Goal: Ask a question

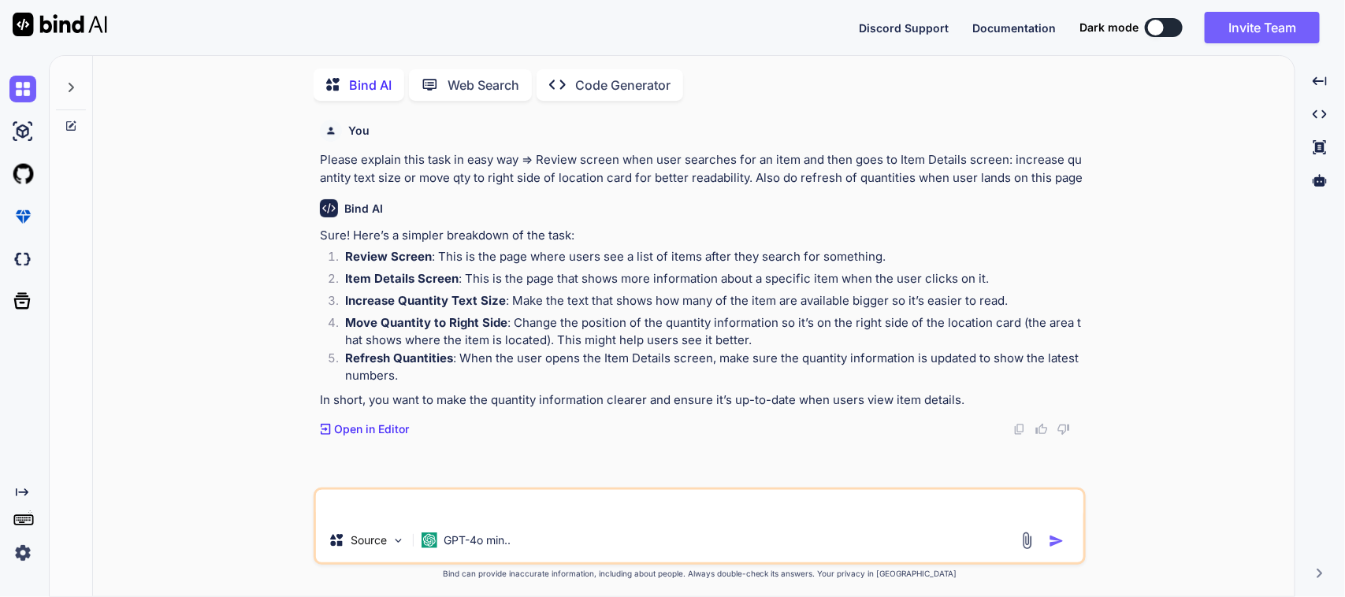
click at [411, 509] on textarea at bounding box center [700, 504] width 768 height 28
type textarea "c"
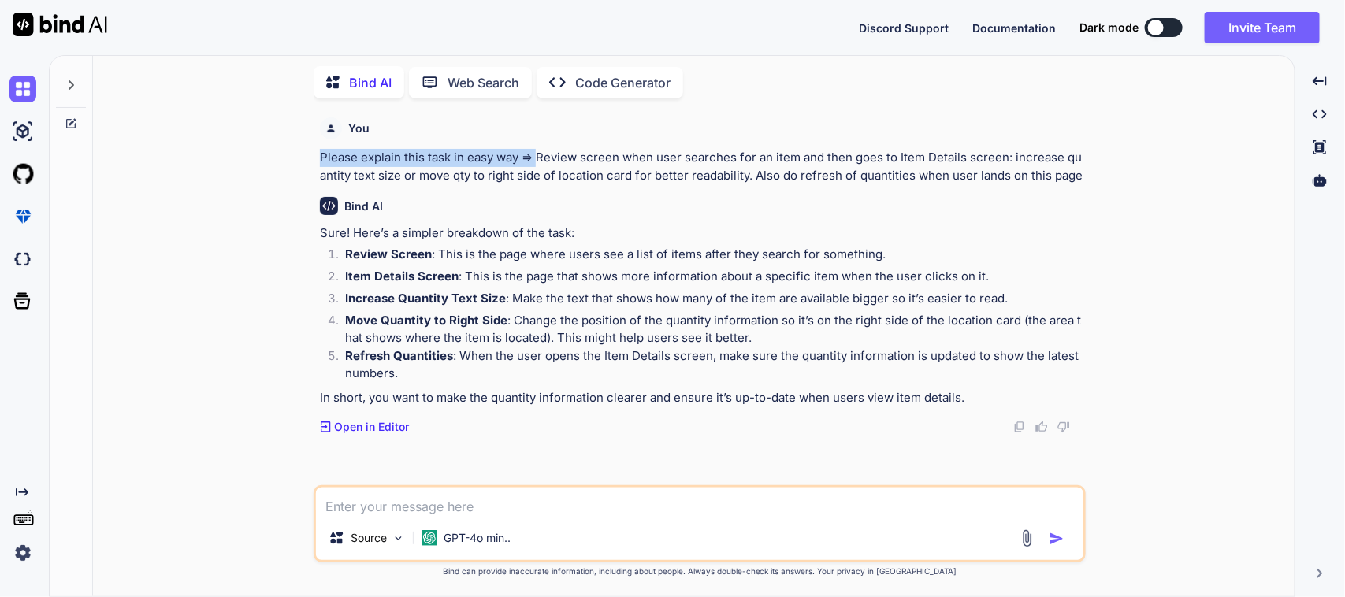
drag, startPoint x: 538, startPoint y: 152, endPoint x: 319, endPoint y: 158, distance: 219.2
click at [319, 158] on div "You Please explain this task in easy way => Review screen when user searches fo…" at bounding box center [701, 298] width 769 height 374
copy p "Please explain this task in easy way =>"
click at [395, 509] on textarea at bounding box center [700, 502] width 768 height 28
paste textarea "Please explain this task in easy way =>"
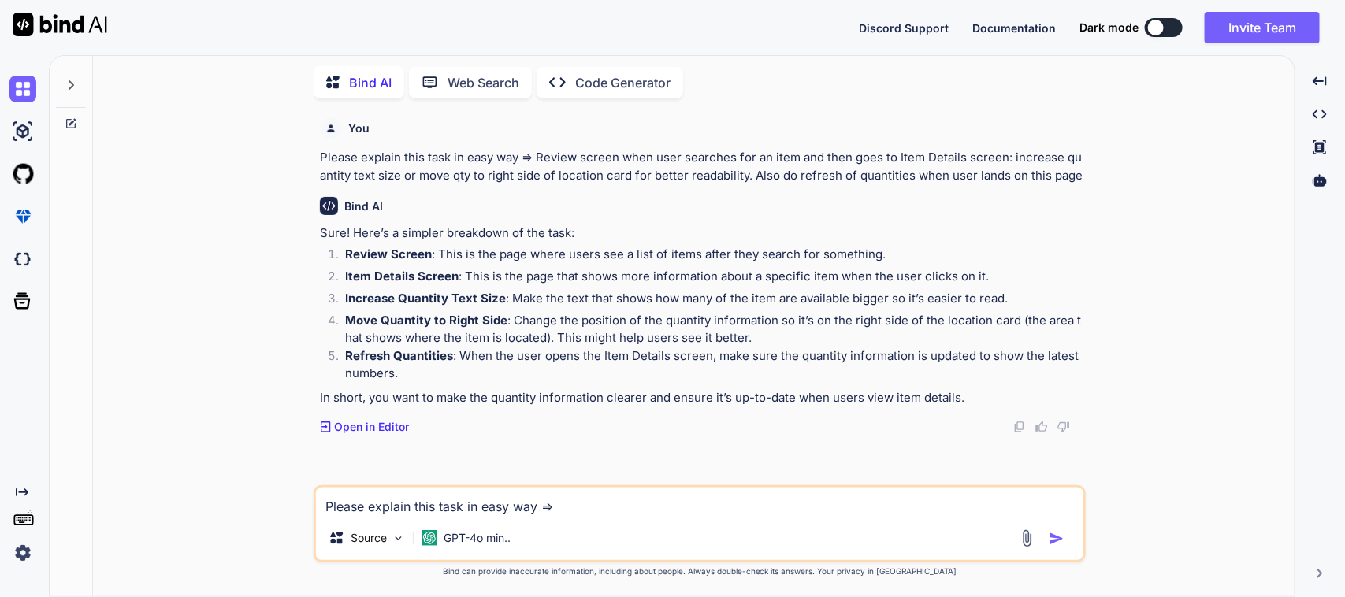
paste textarea "After user is done with MSQM (sidebar version) redirect to simple view showing …"
type textarea "Please explain this task in easy way => After user is done with MSQM (sidebar v…"
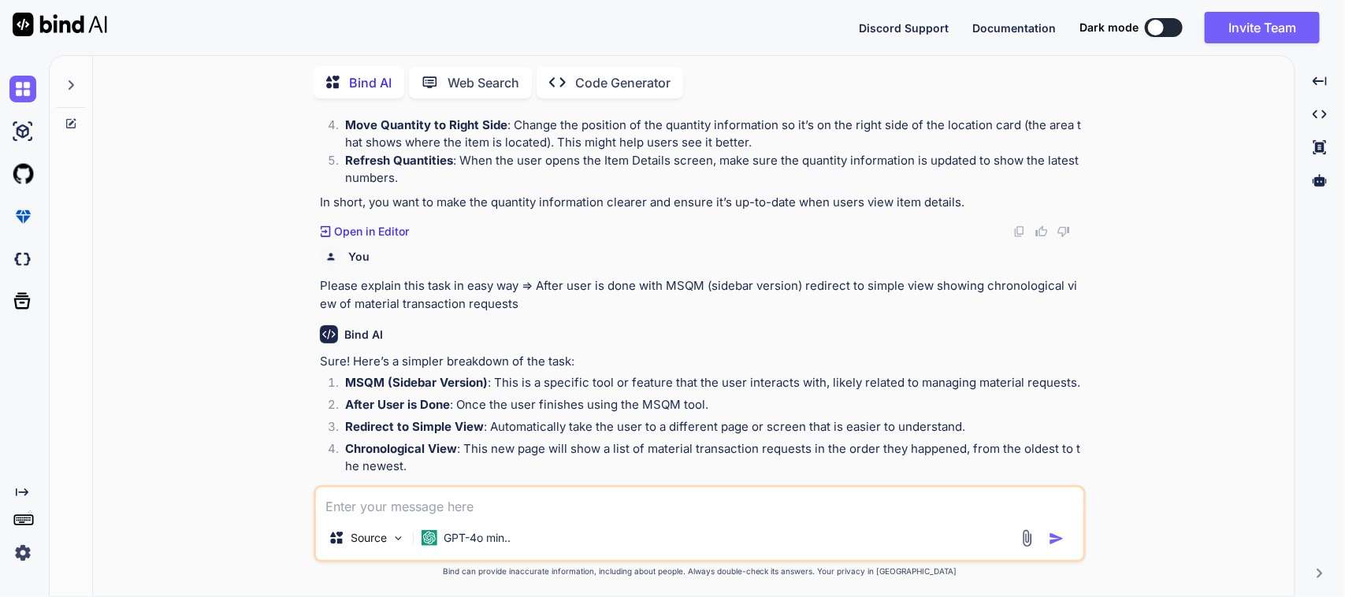
scroll to position [254, 0]
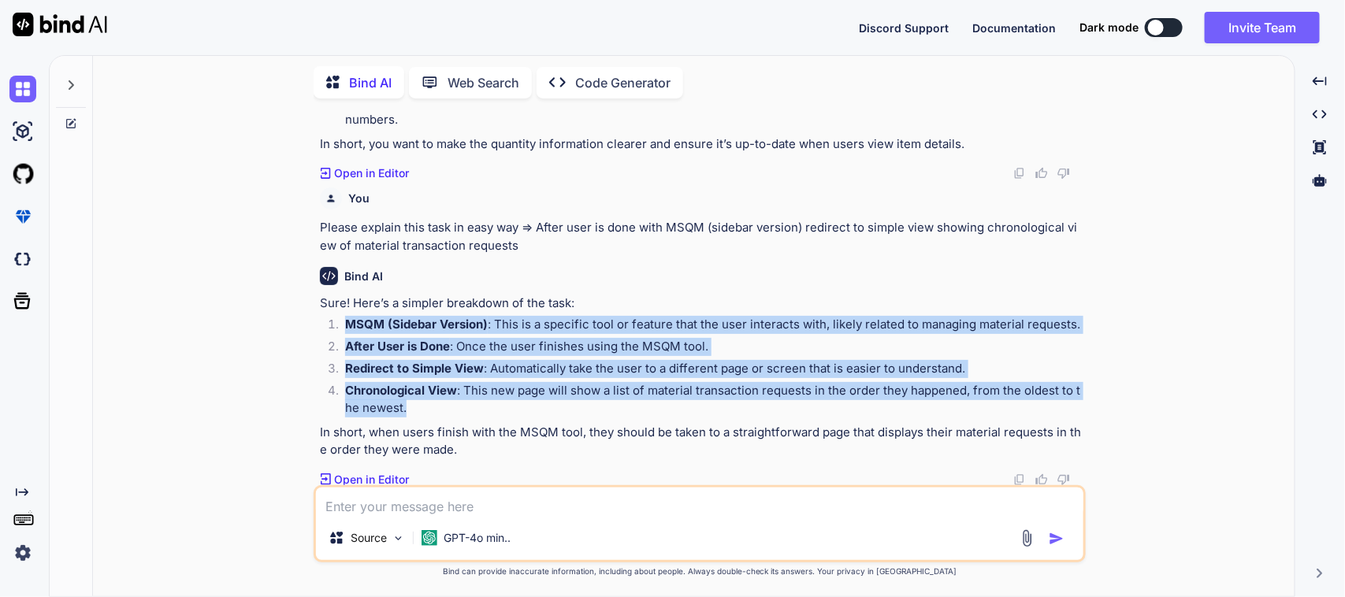
drag, startPoint x: 633, startPoint y: 407, endPoint x: 322, endPoint y: 321, distance: 323.0
click at [322, 321] on ol "MSQM (Sidebar Version) : This is a specific tool or feature that the user inter…" at bounding box center [701, 367] width 763 height 102
copy ol "MSQM (Sidebar Version) : This is a specific tool or feature that the user inter…"
